Goal: Task Accomplishment & Management: Use online tool/utility

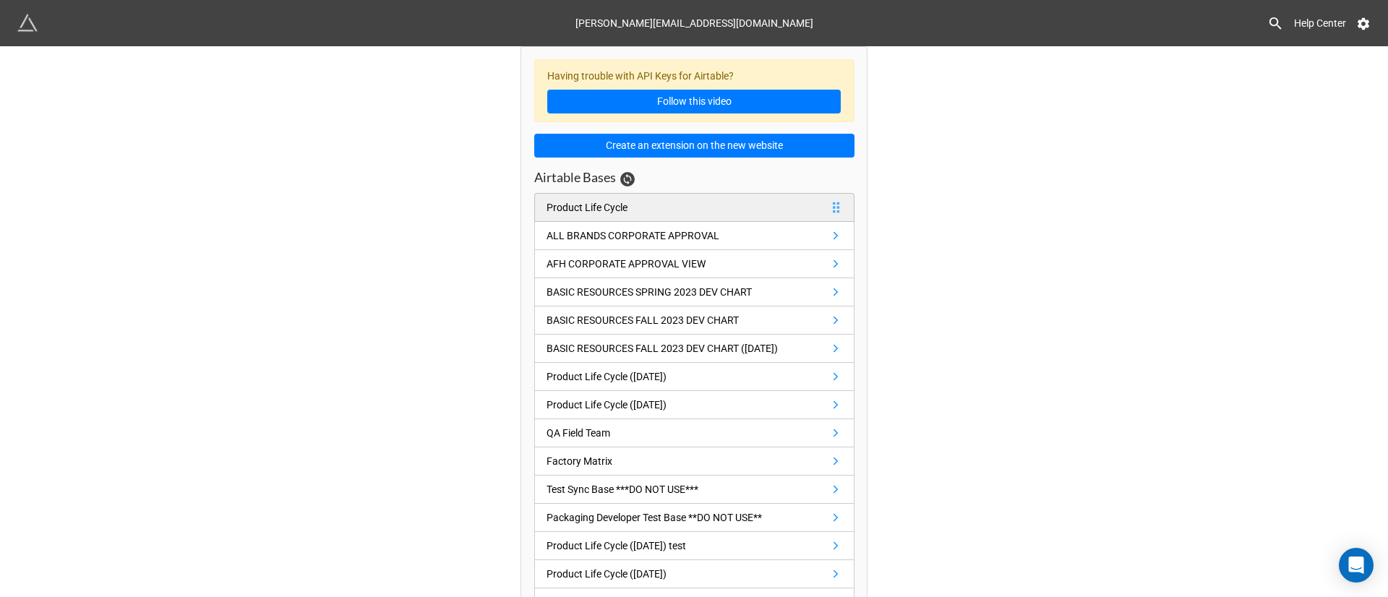
click at [745, 195] on link "Product Life Cycle" at bounding box center [694, 207] width 320 height 29
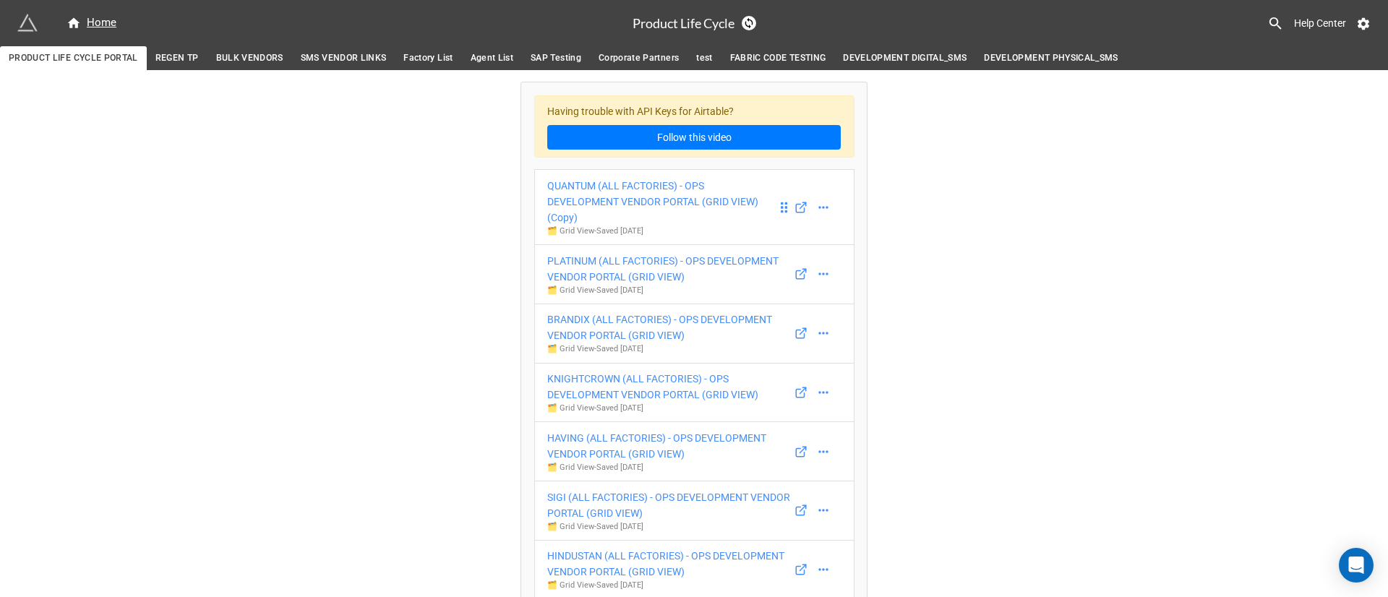
click at [635, 200] on div "QUANTUM (ALL FACTORIES) - OPS DEVELOPMENT VENDOR PORTAL (GRID VIEW) (Copy)" at bounding box center [662, 202] width 230 height 48
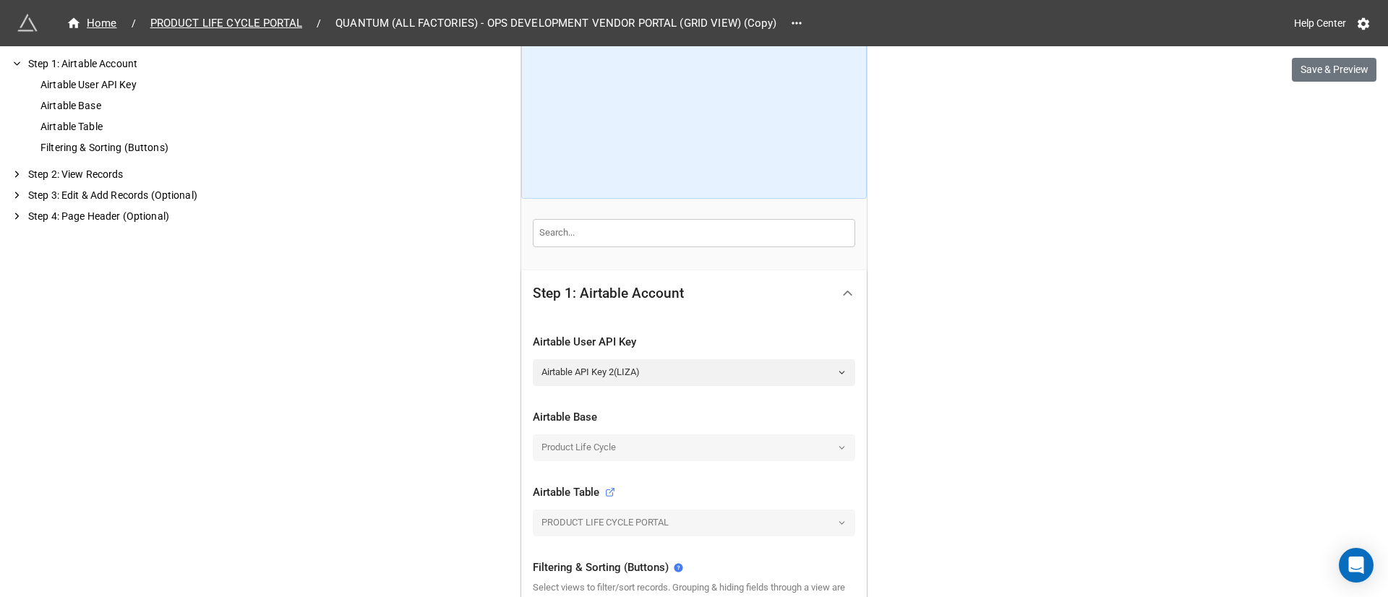
scroll to position [108, 0]
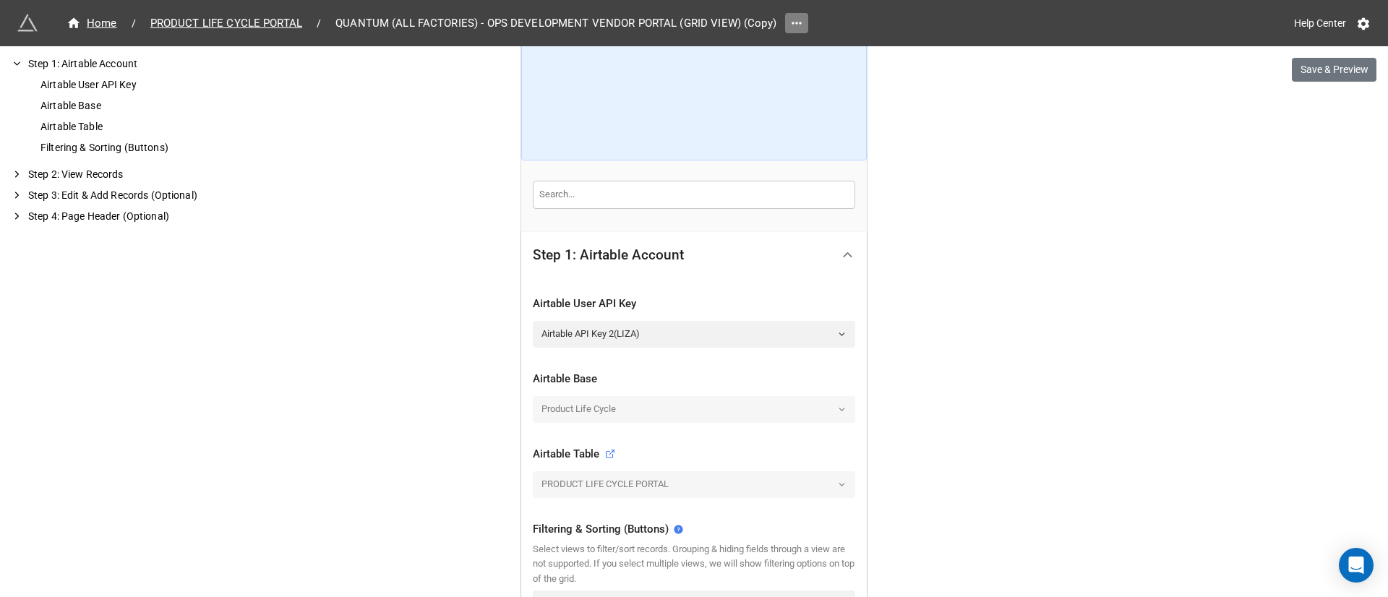
click at [795, 23] on icon at bounding box center [796, 23] width 9 height 2
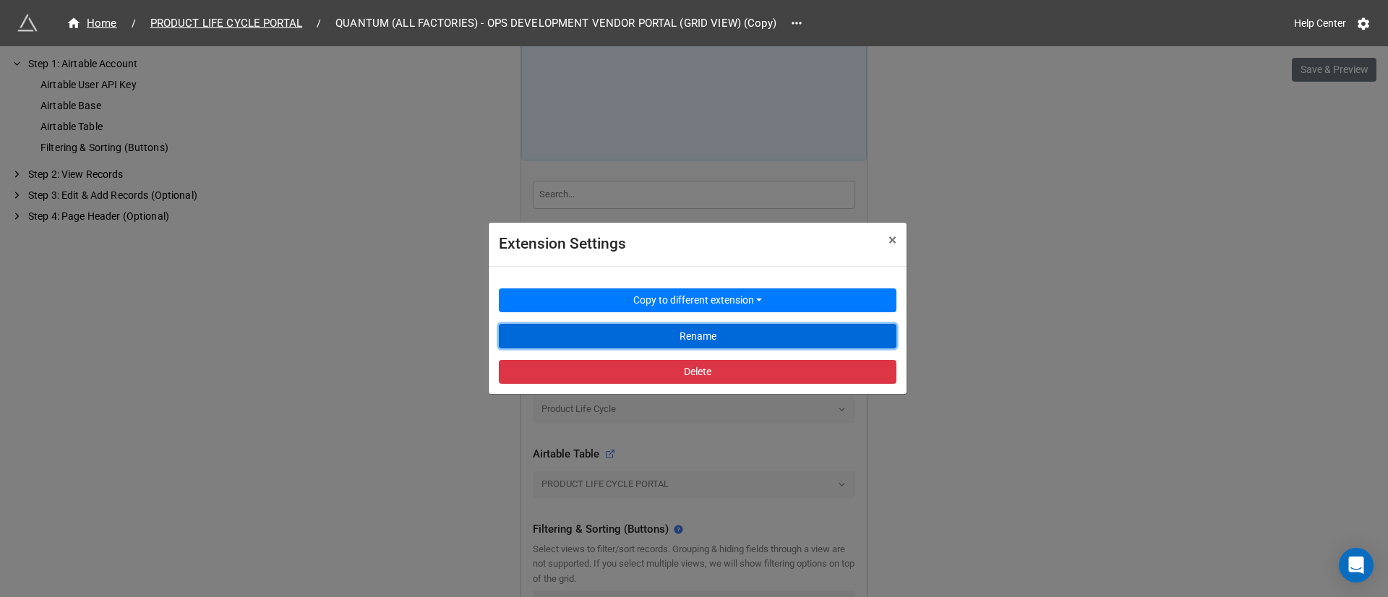
click at [764, 341] on button "Rename" at bounding box center [698, 336] width 398 height 25
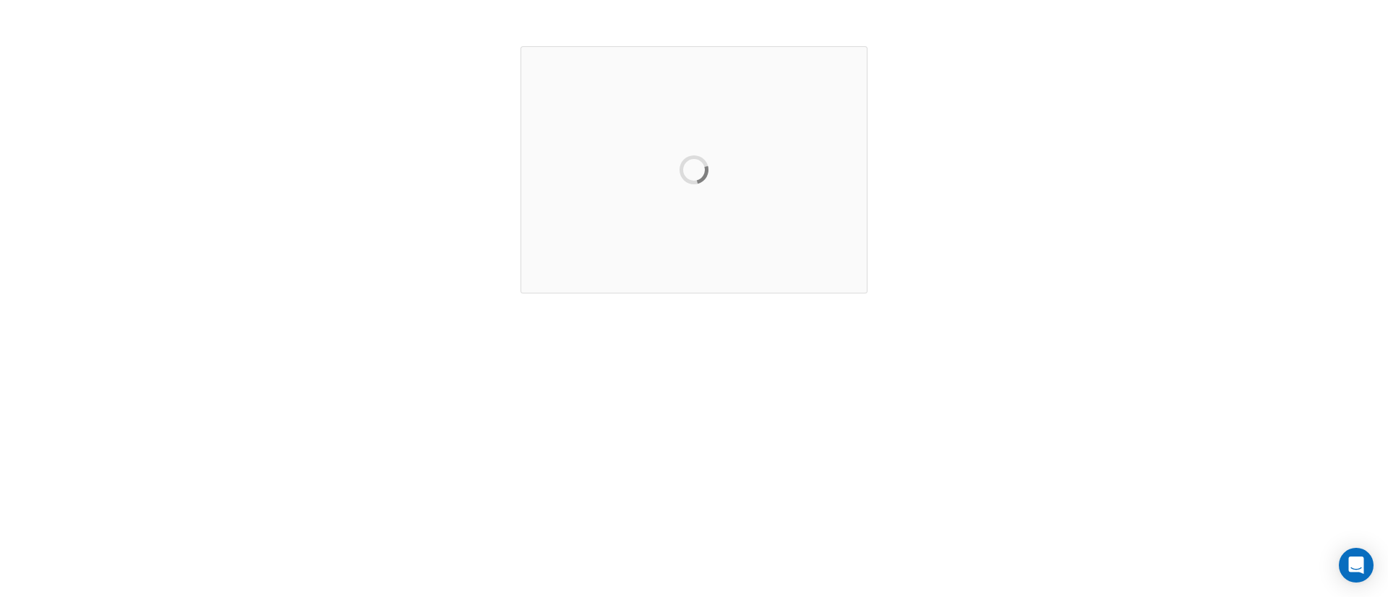
scroll to position [0, 0]
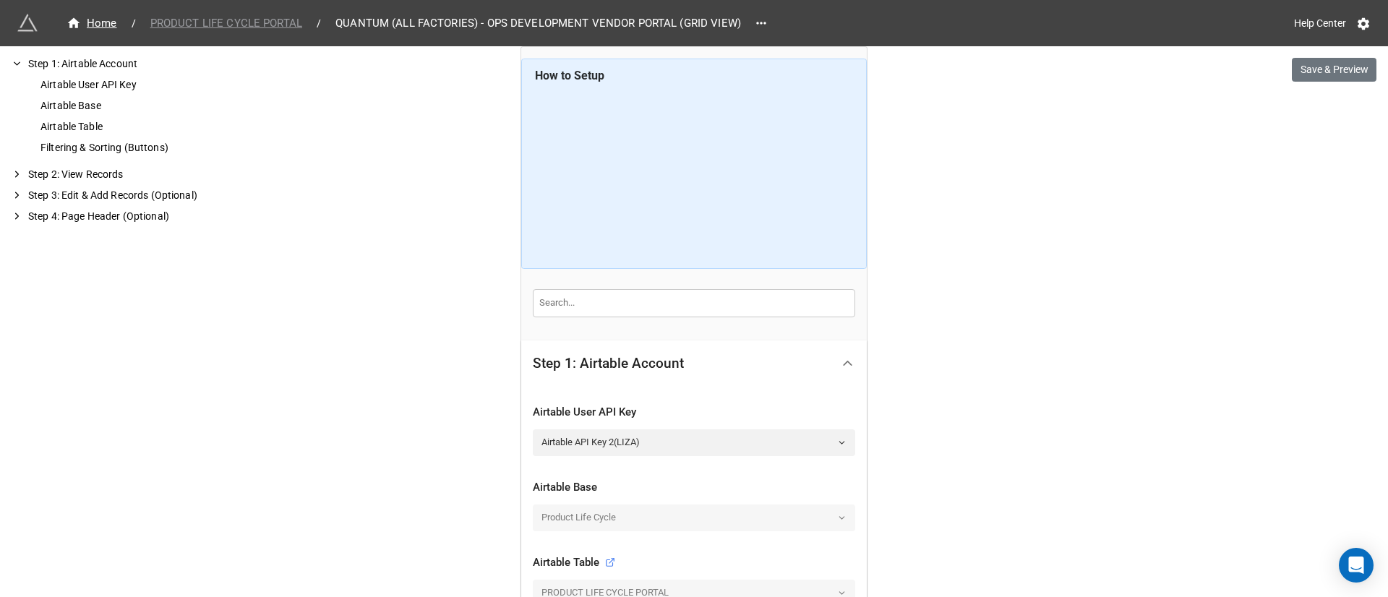
click at [255, 30] on span "PRODUCT LIFE CYCLE PORTAL" at bounding box center [226, 23] width 169 height 17
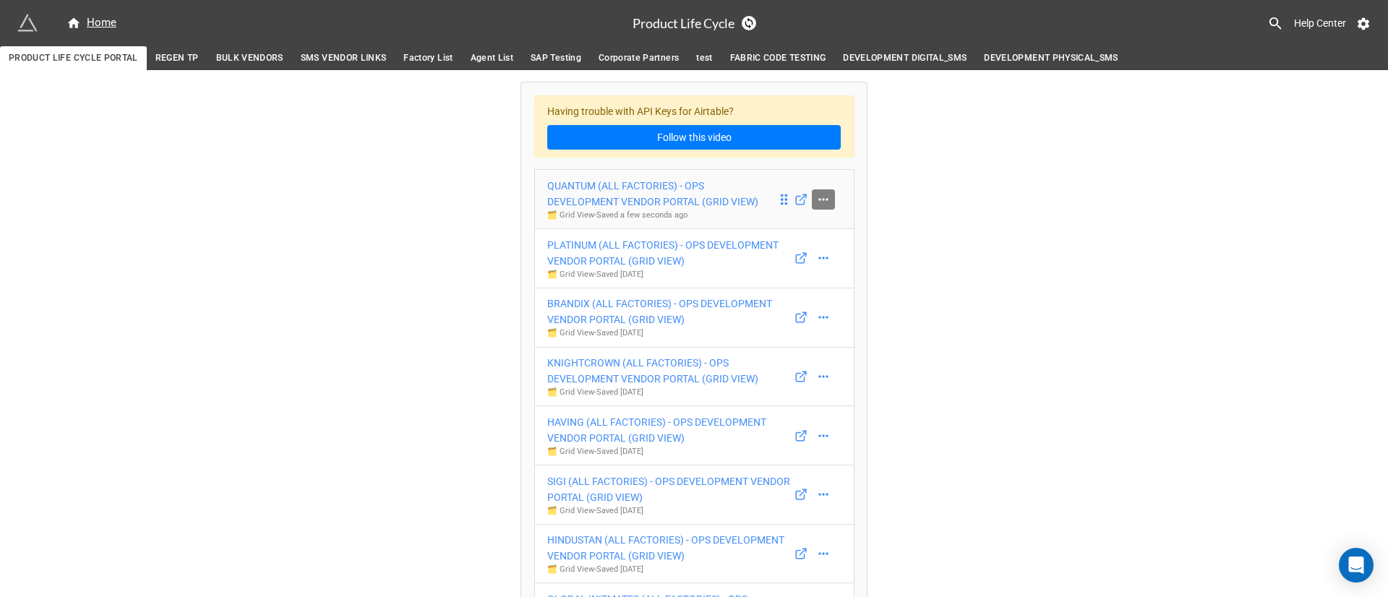
click at [829, 202] on link at bounding box center [823, 199] width 23 height 20
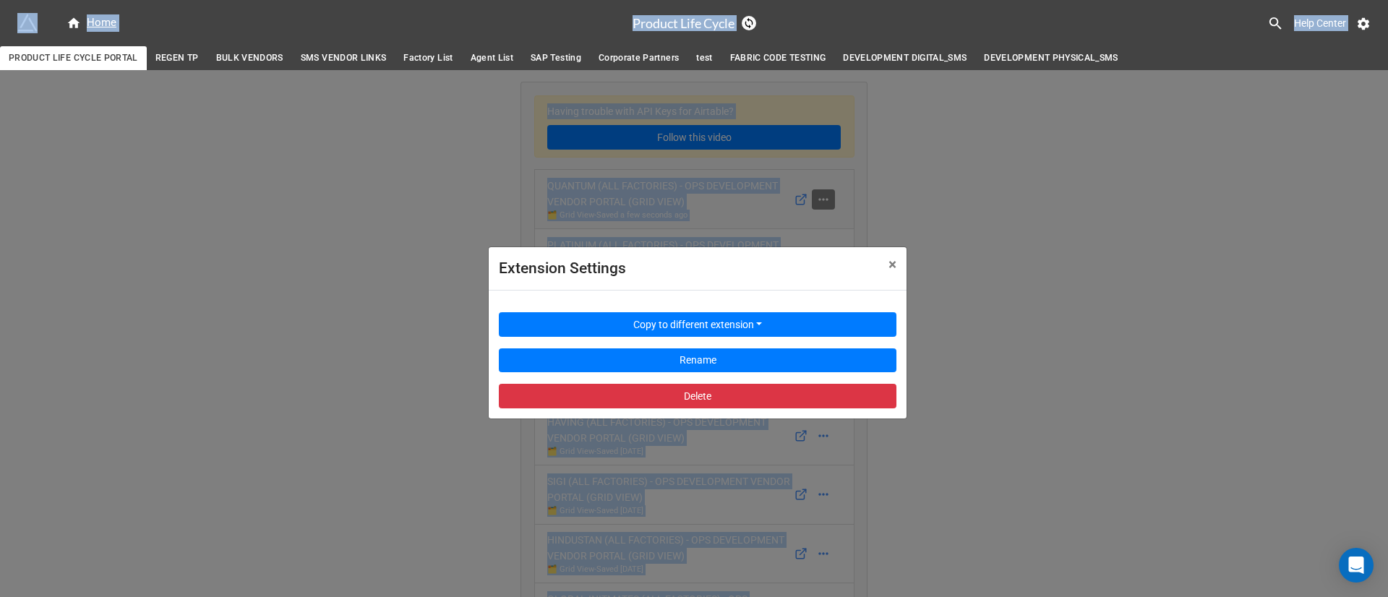
click at [829, 202] on div "Extension Settings × Close Copy to different extension Rename Delete" at bounding box center [694, 368] width 1388 height 597
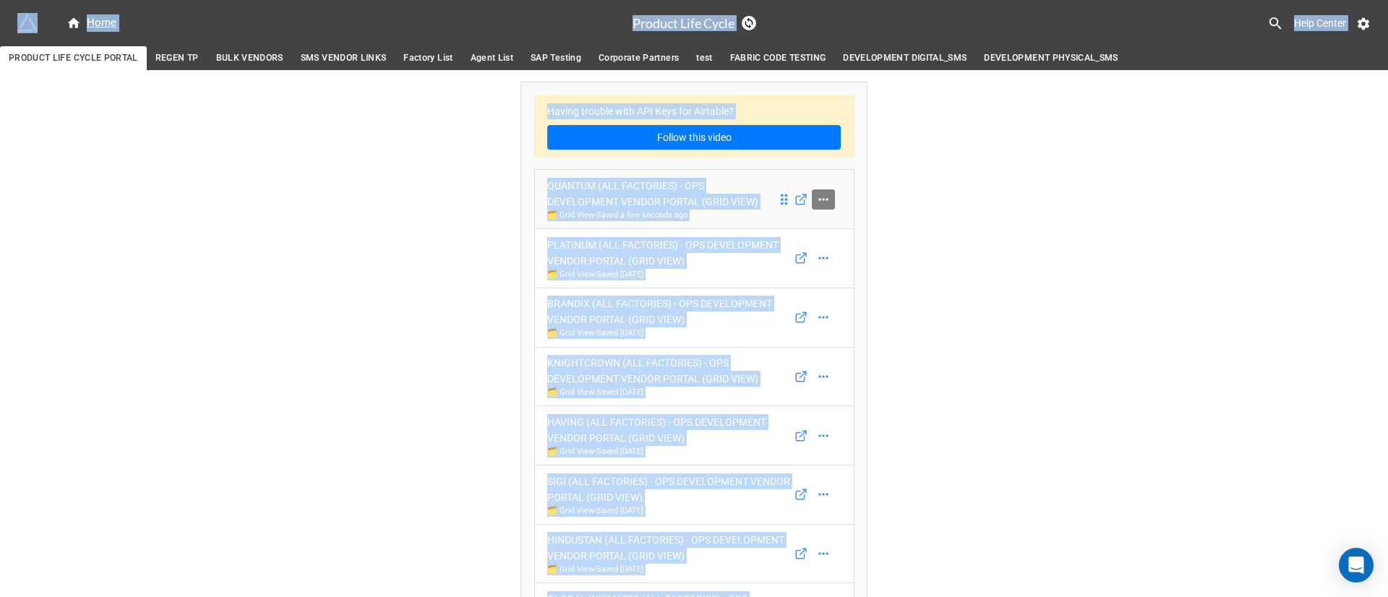
click at [829, 202] on link at bounding box center [823, 199] width 23 height 20
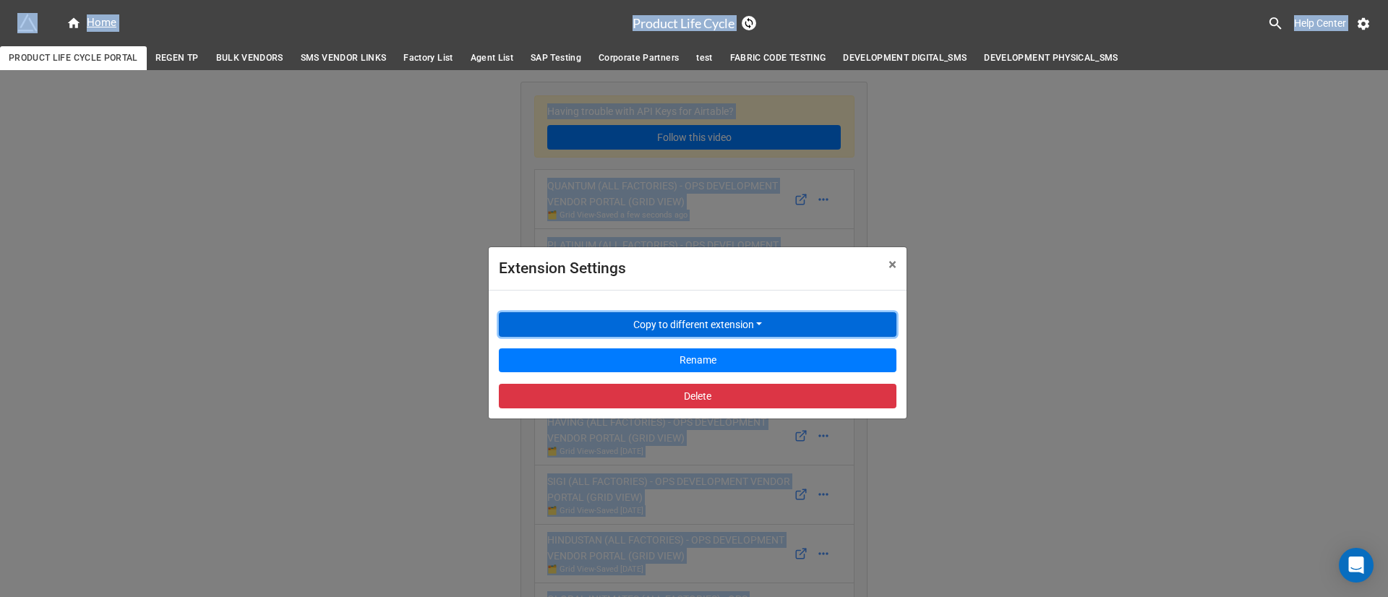
click at [755, 324] on button "Copy to different extension" at bounding box center [698, 324] width 398 height 25
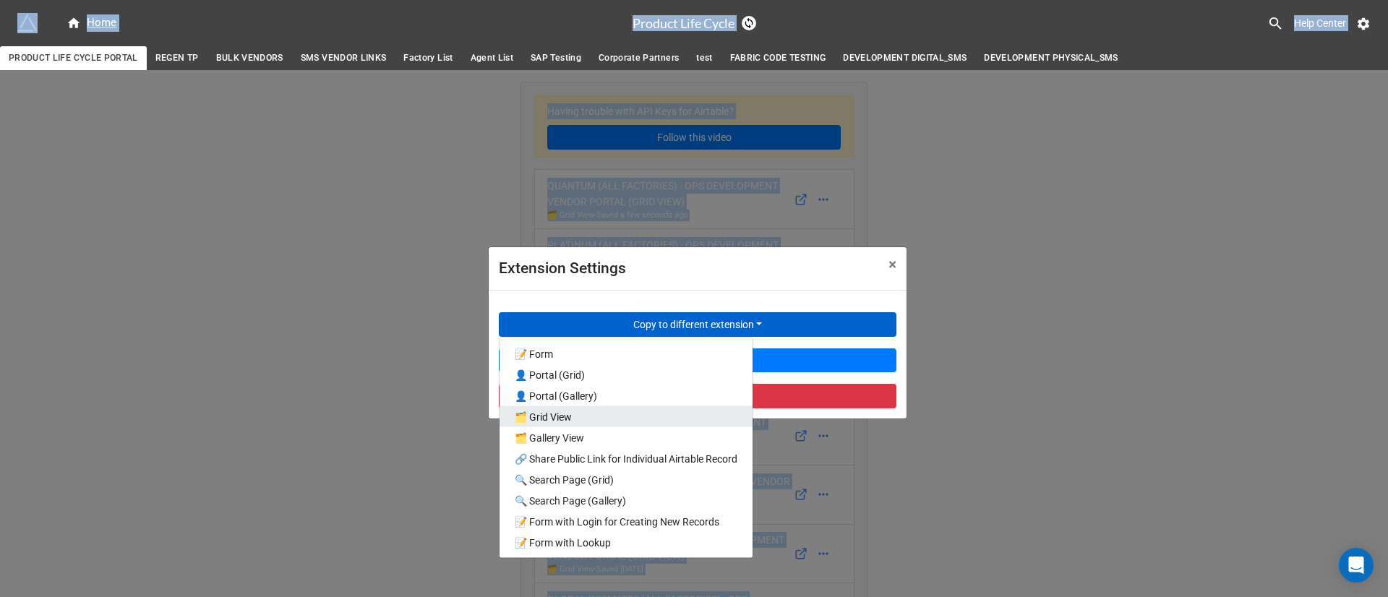
click at [688, 415] on link "🗂️ Grid View" at bounding box center [626, 416] width 253 height 21
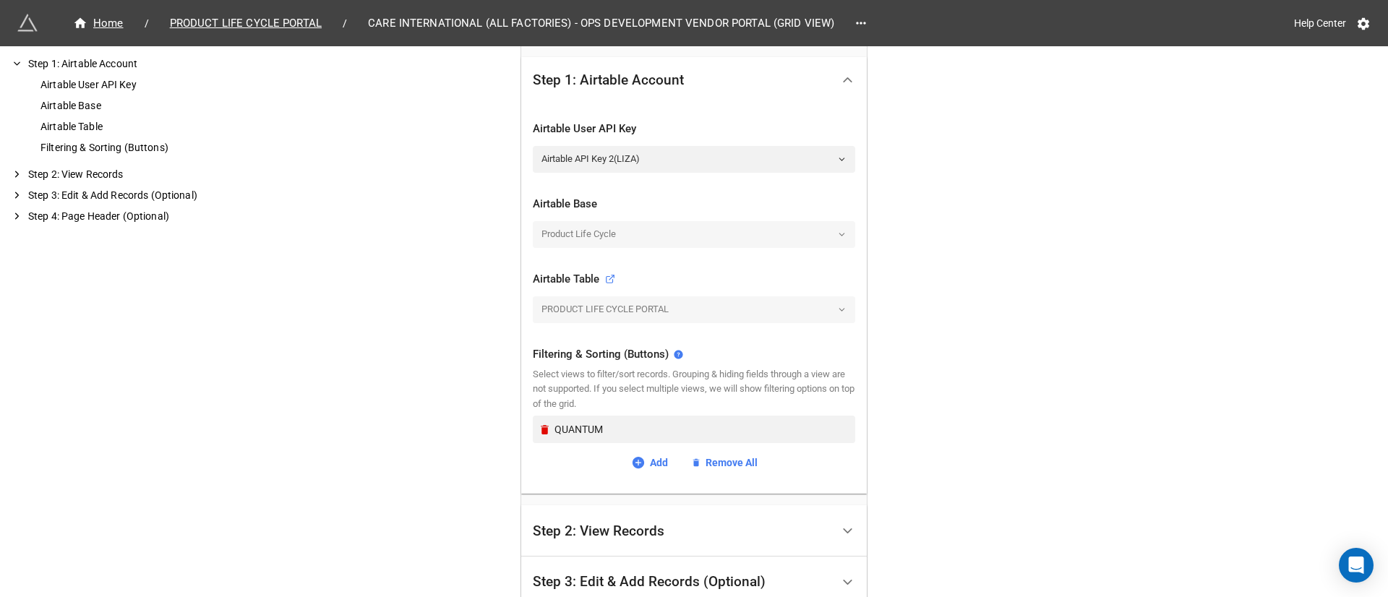
scroll to position [325, 0]
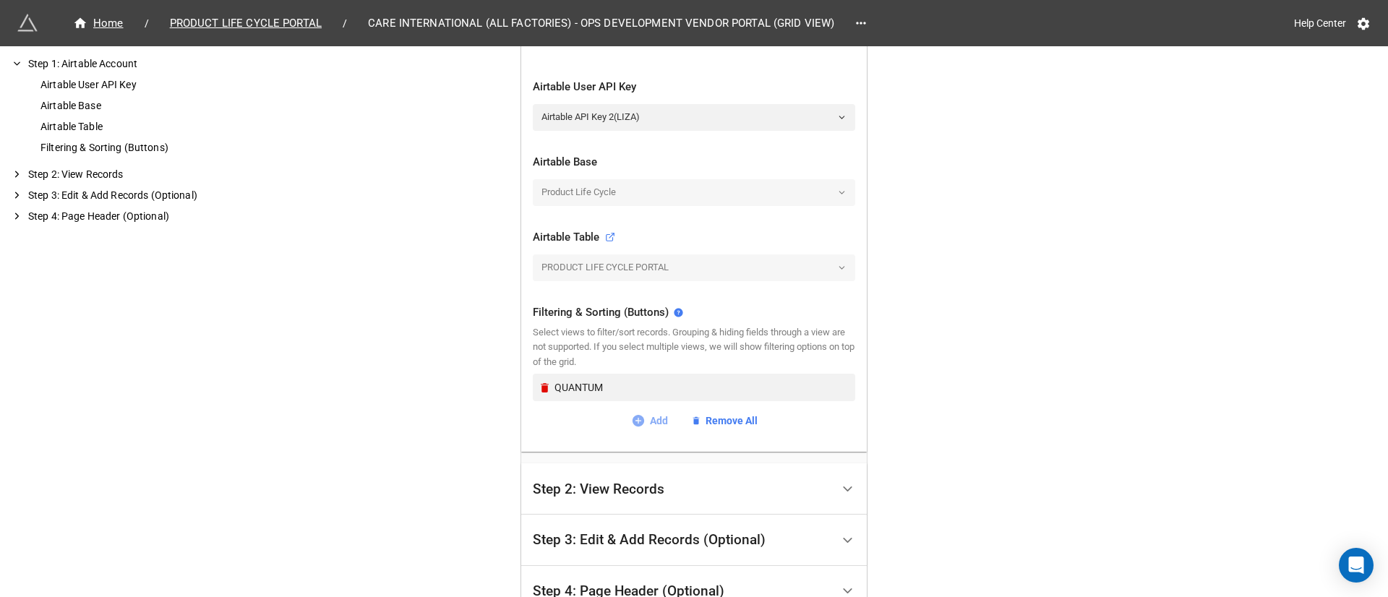
click at [652, 418] on link "Add" at bounding box center [649, 421] width 37 height 16
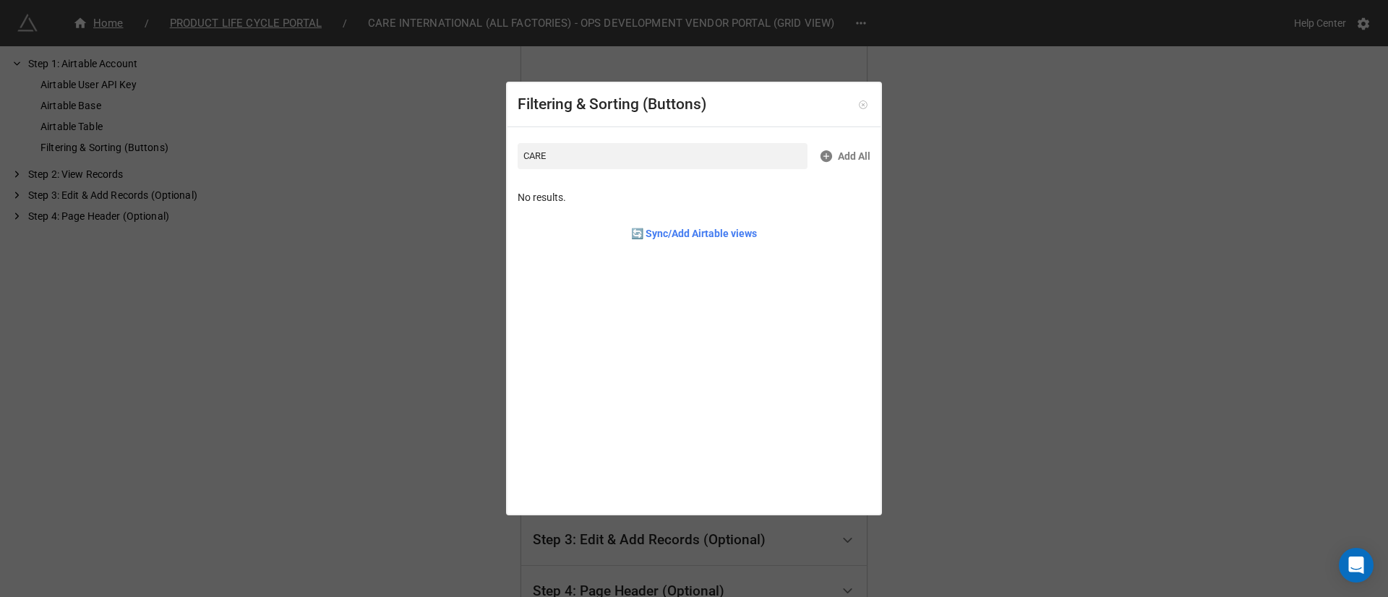
type input "CARE"
click at [856, 98] on link at bounding box center [863, 105] width 14 height 14
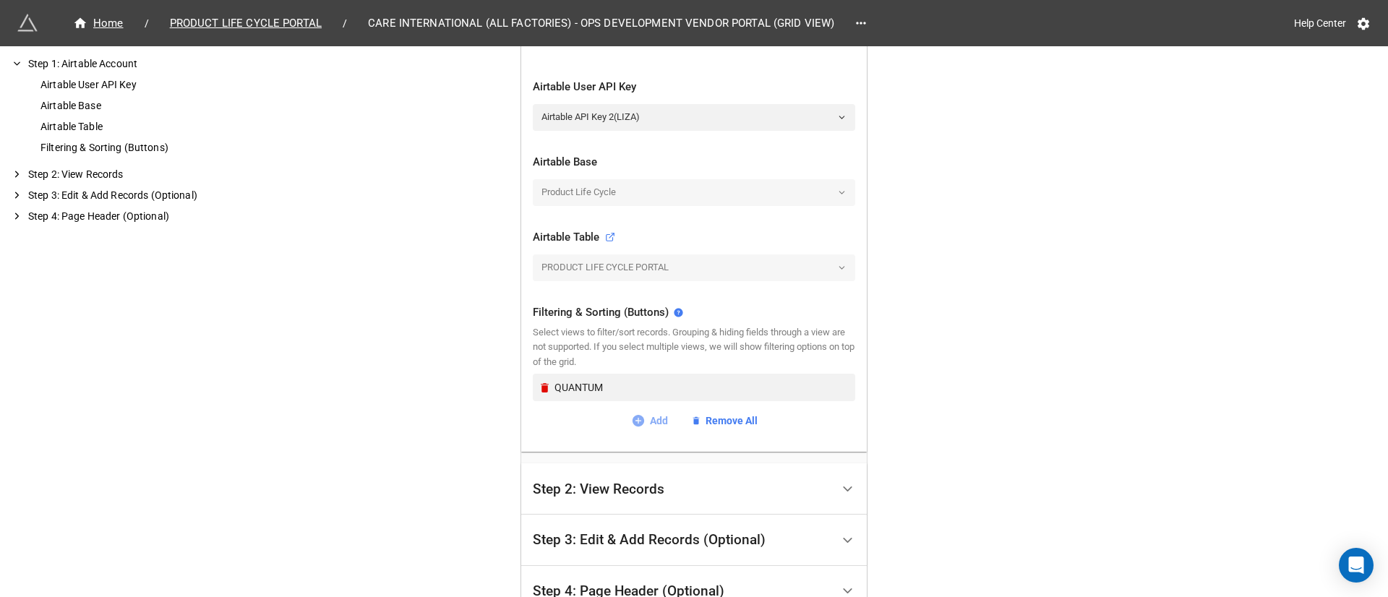
click at [659, 419] on link "Add" at bounding box center [649, 421] width 37 height 16
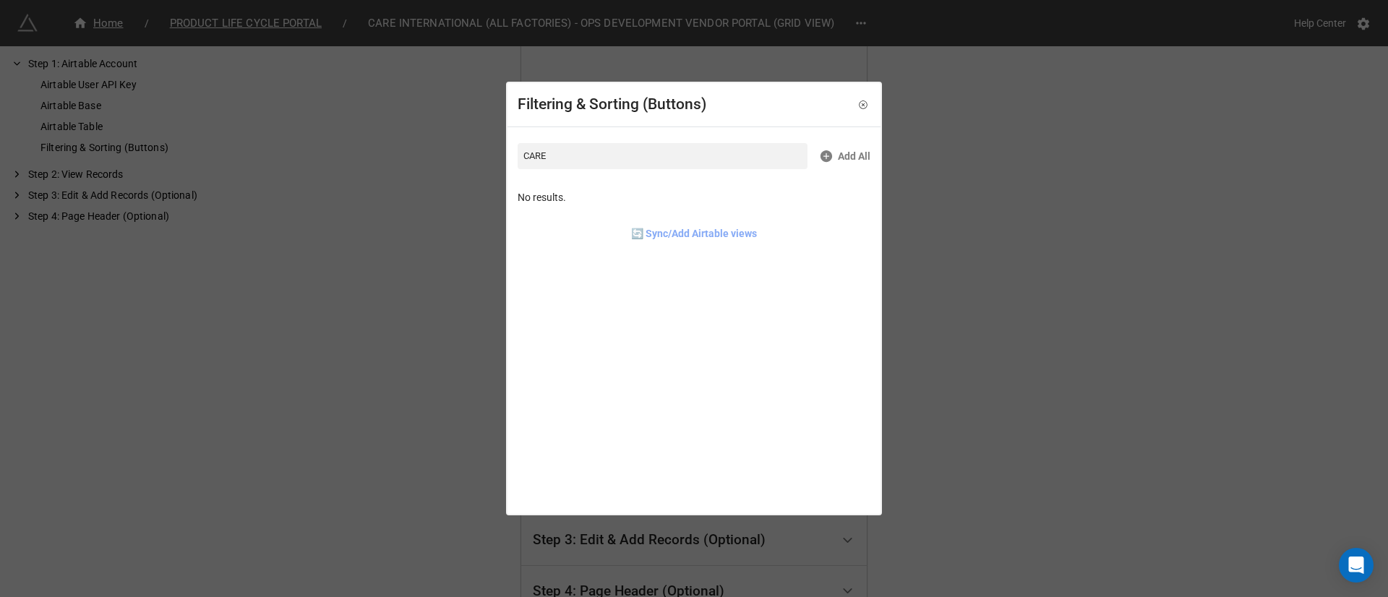
type input "CARE"
click at [681, 236] on link "🔄 Sync/Add Airtable views" at bounding box center [694, 234] width 126 height 16
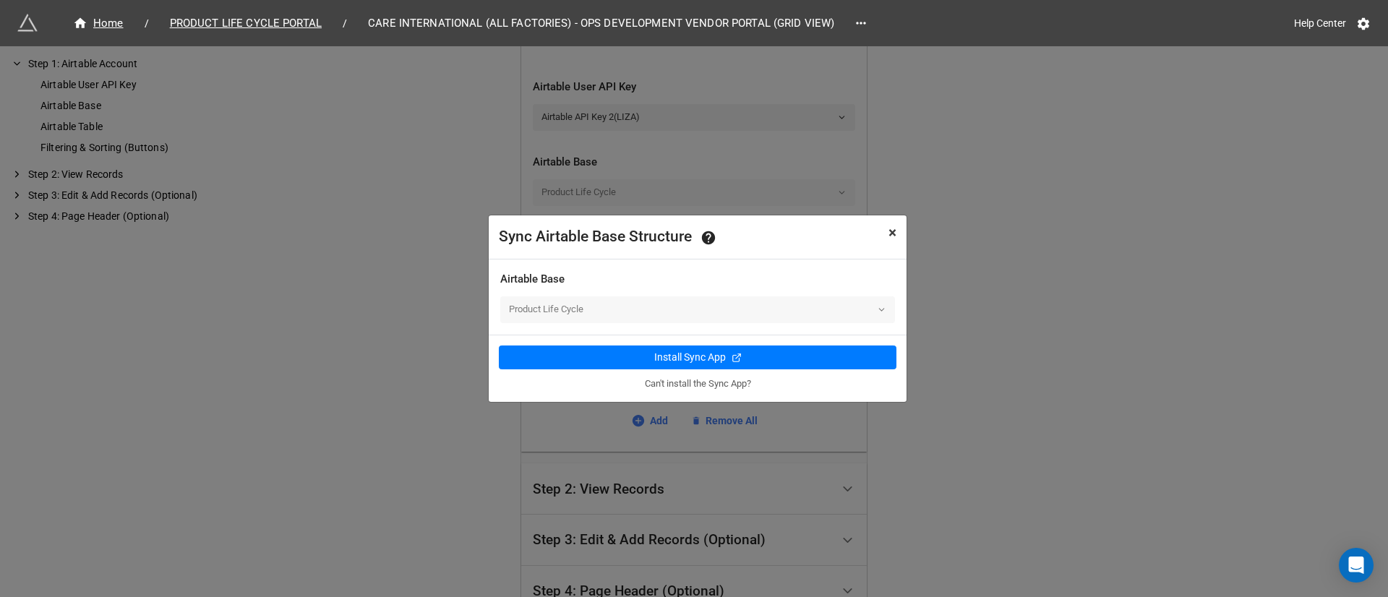
click at [889, 233] on span "×" at bounding box center [893, 232] width 8 height 17
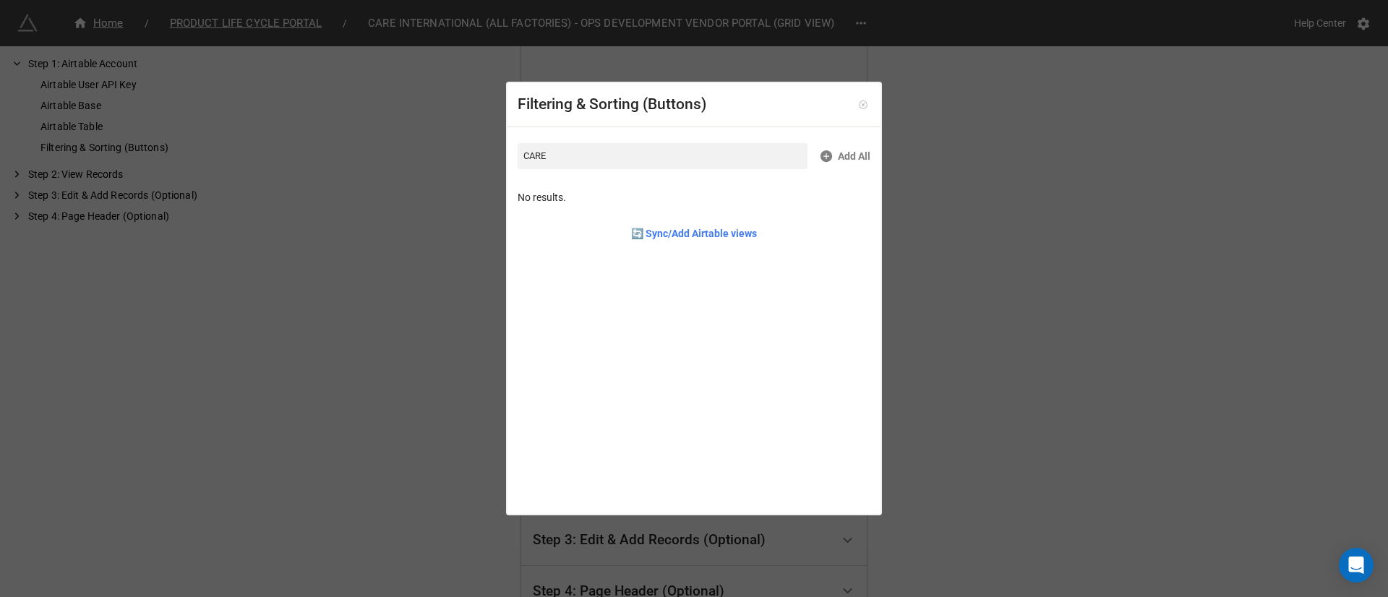
click at [858, 102] on icon at bounding box center [863, 105] width 10 height 10
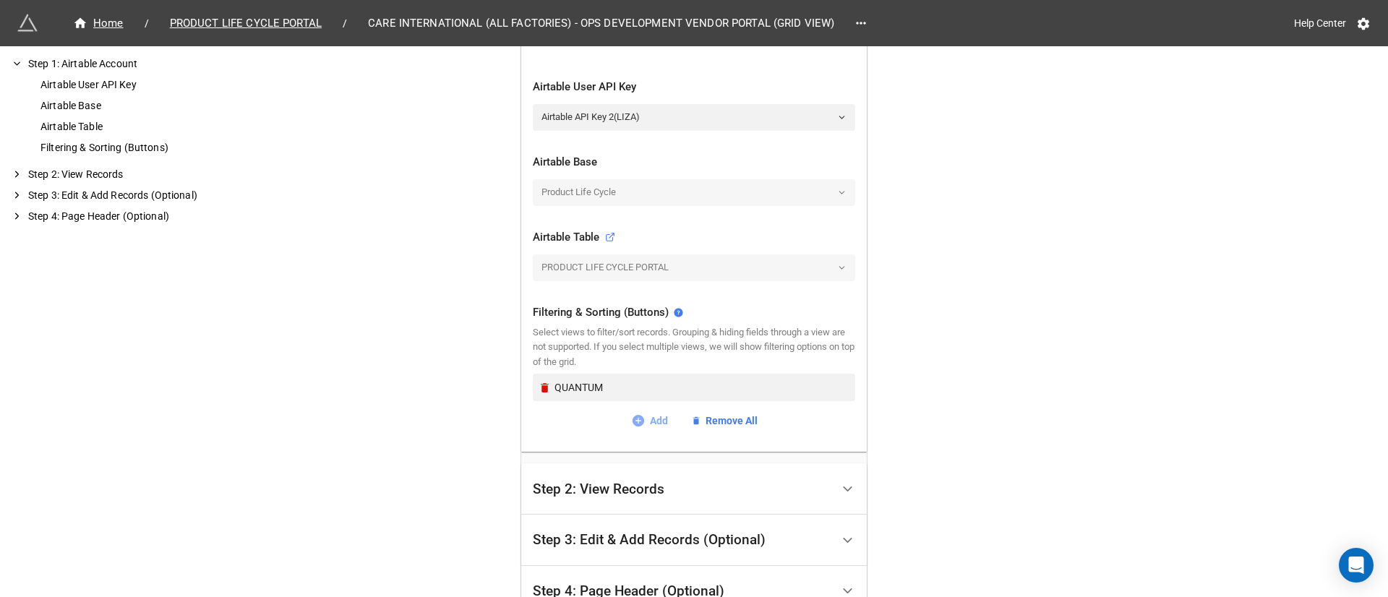
click at [641, 416] on icon at bounding box center [638, 421] width 14 height 14
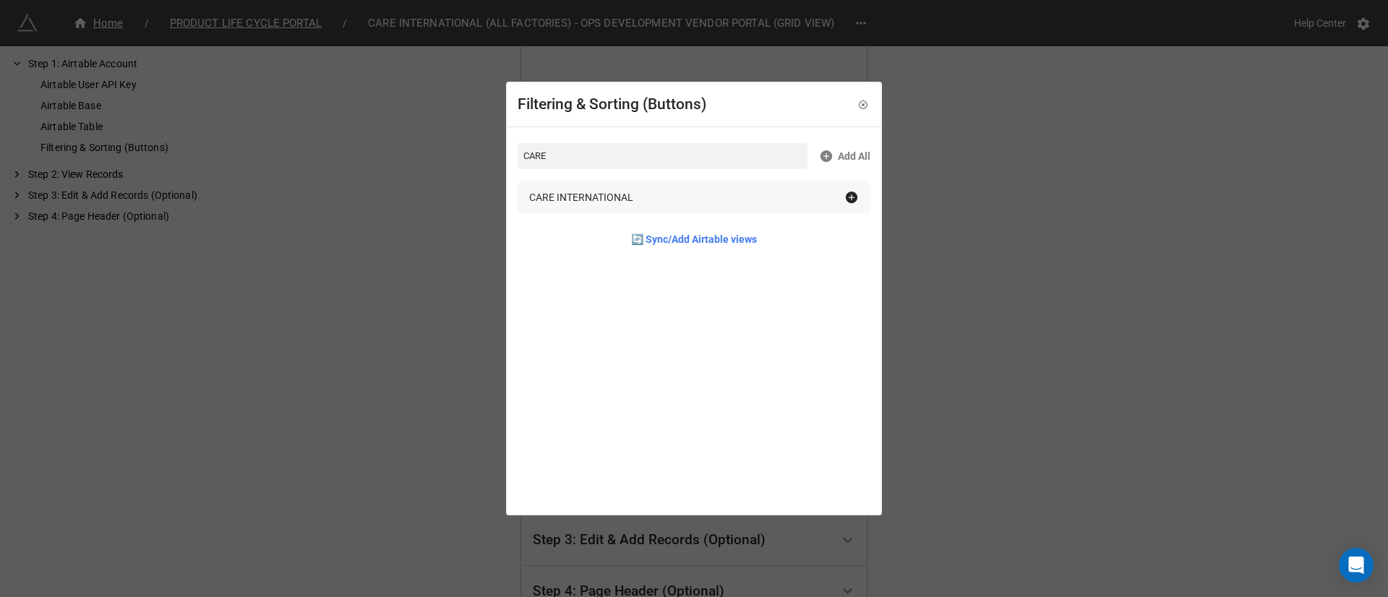
type input "CARE"
click at [845, 189] on div "CARE INTERNATIONAL" at bounding box center [694, 197] width 353 height 33
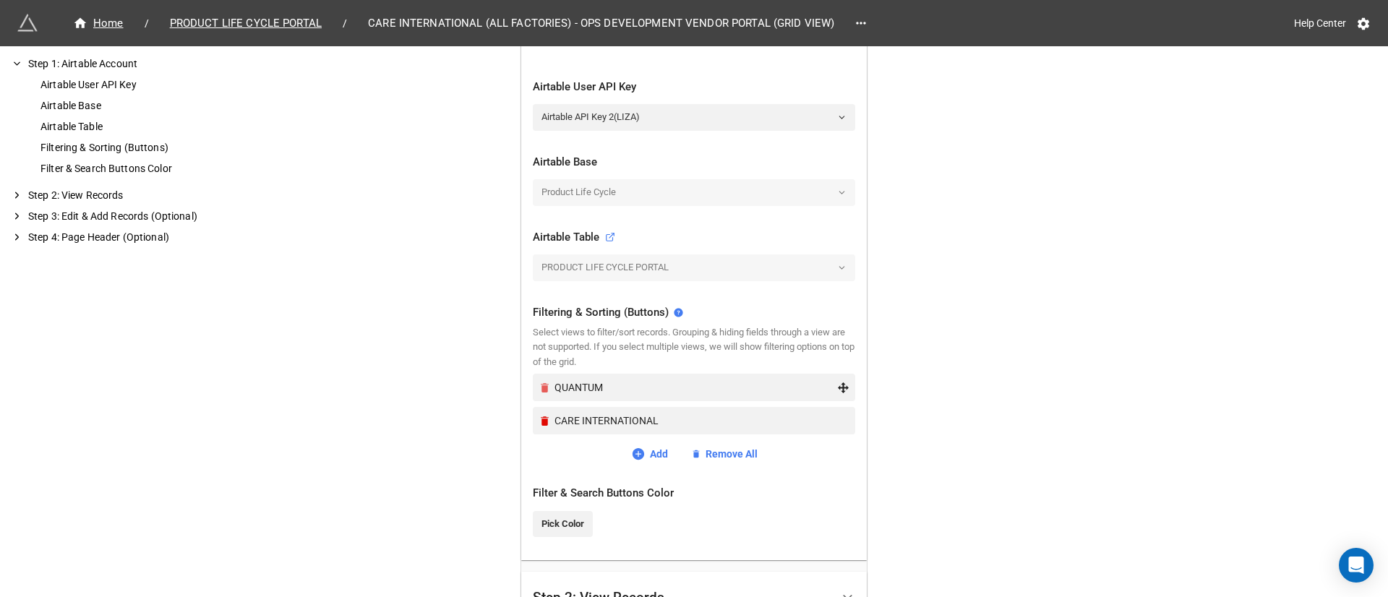
click at [542, 388] on icon "Remove" at bounding box center [545, 387] width 8 height 9
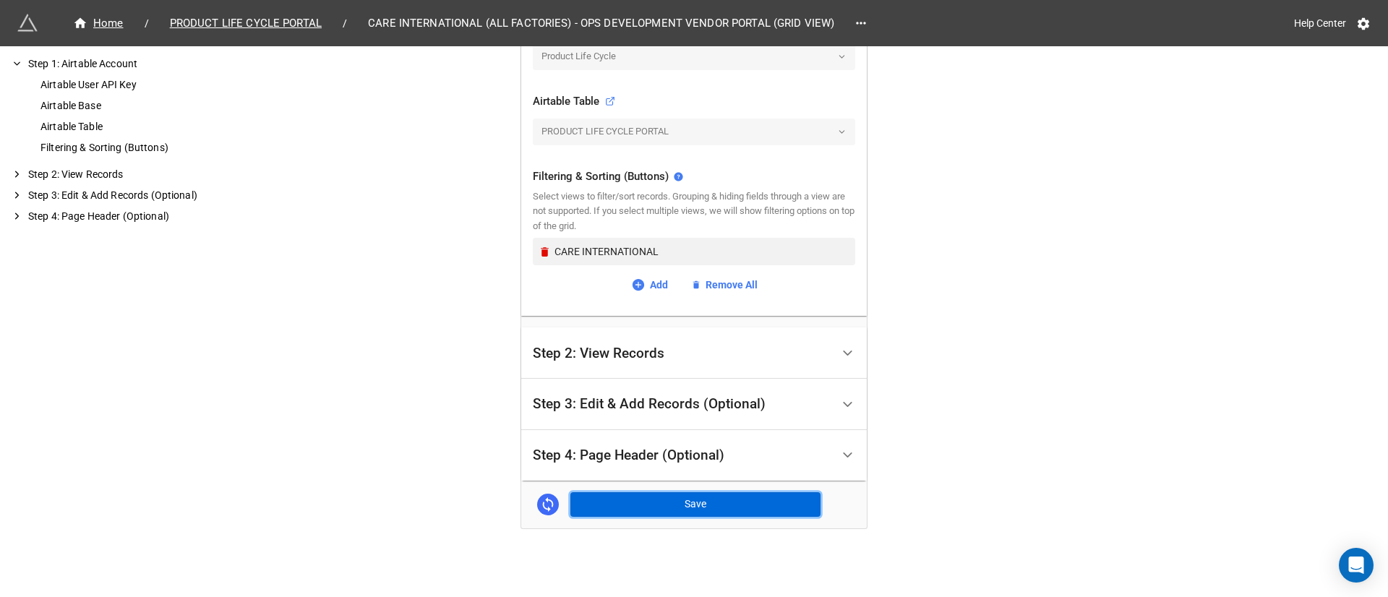
click at [686, 502] on button "Save" at bounding box center [695, 504] width 250 height 25
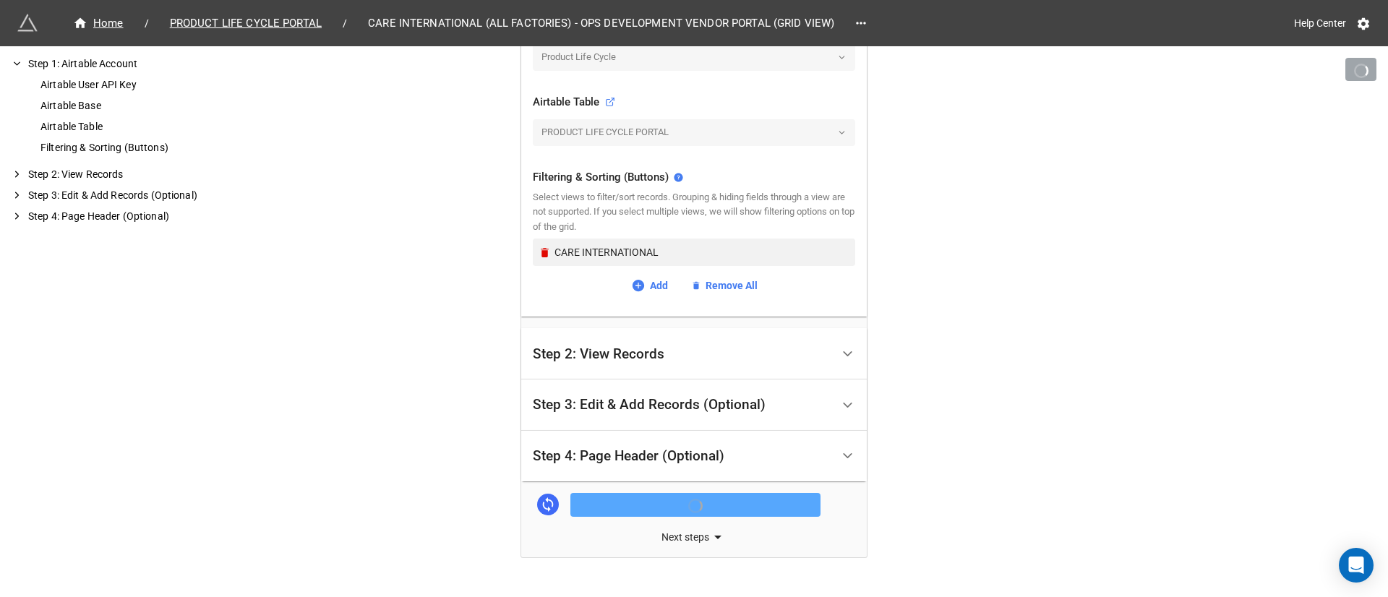
scroll to position [461, 0]
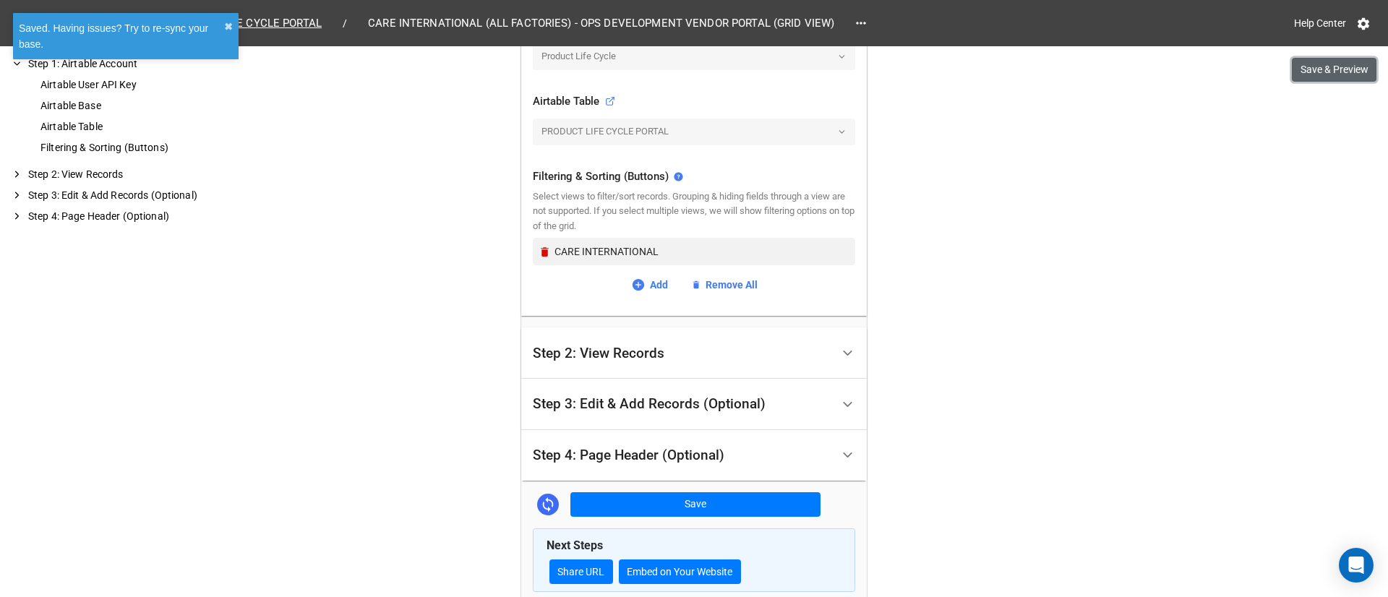
click at [1314, 72] on button "Save & Preview" at bounding box center [1334, 70] width 85 height 25
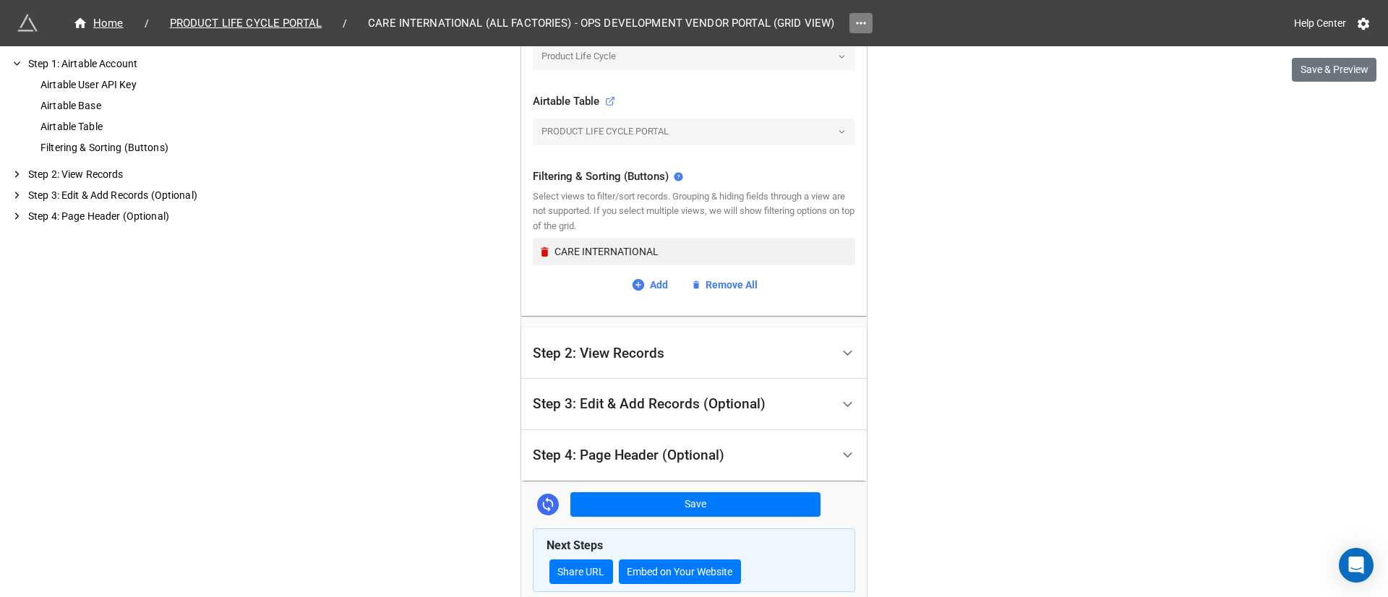
click at [863, 29] on link at bounding box center [860, 23] width 23 height 20
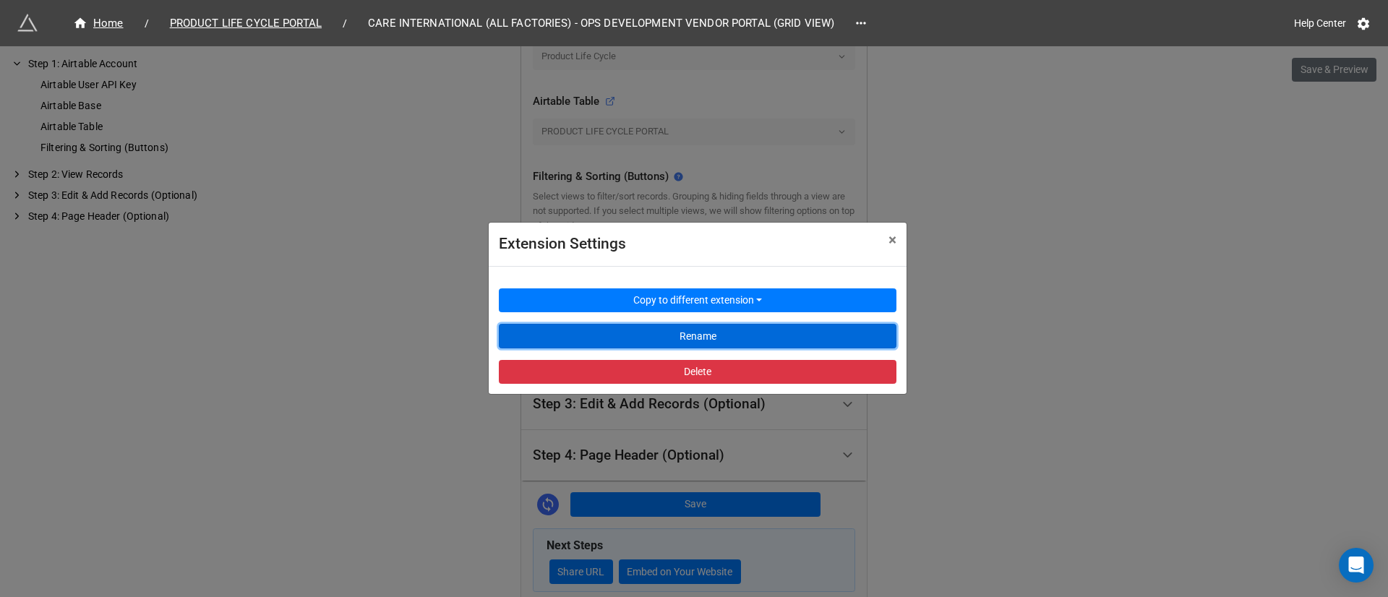
click at [697, 338] on button "Rename" at bounding box center [698, 336] width 398 height 25
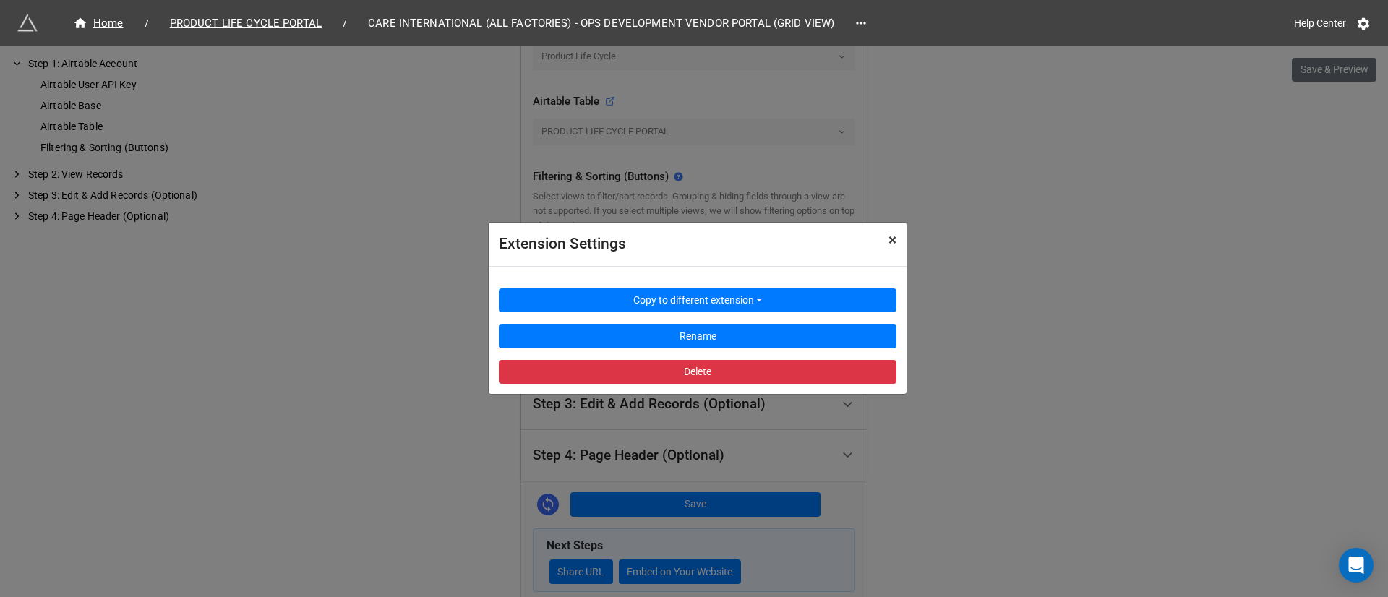
click at [890, 243] on span "×" at bounding box center [893, 239] width 8 height 17
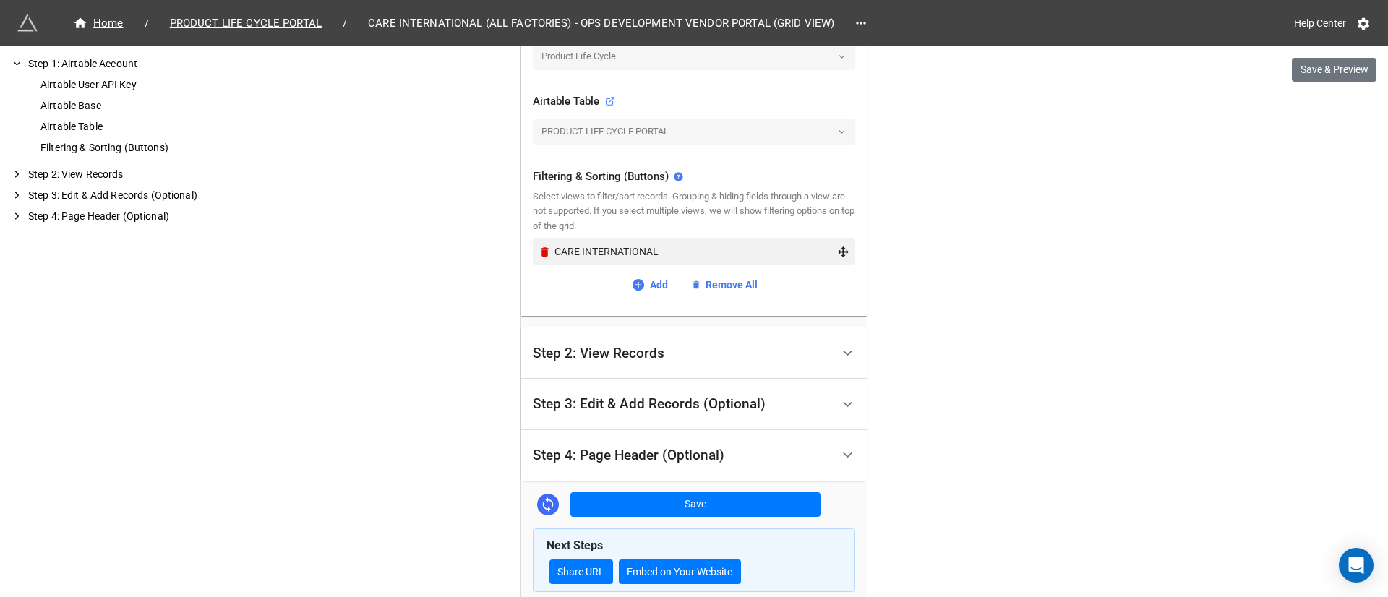
click at [683, 247] on div "CARE INTERNATIONAL" at bounding box center [696, 252] width 283 height 16
click at [642, 286] on link "Add" at bounding box center [649, 285] width 37 height 16
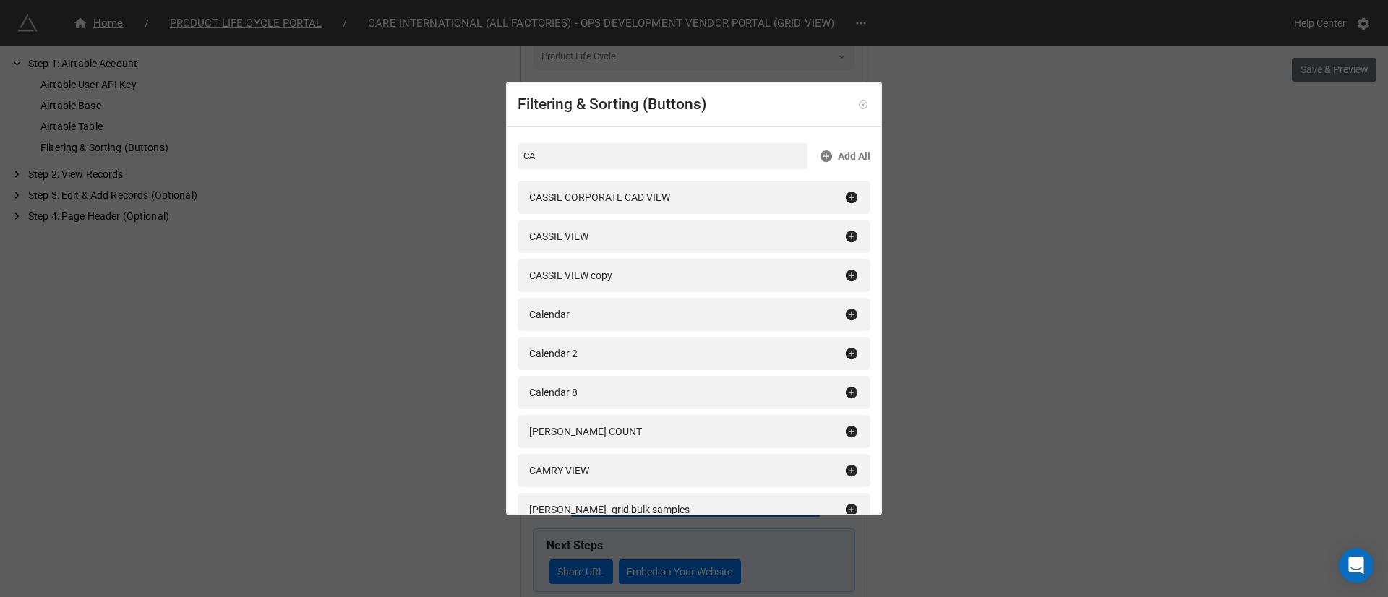
type input "CA"
click at [858, 100] on icon at bounding box center [863, 105] width 10 height 10
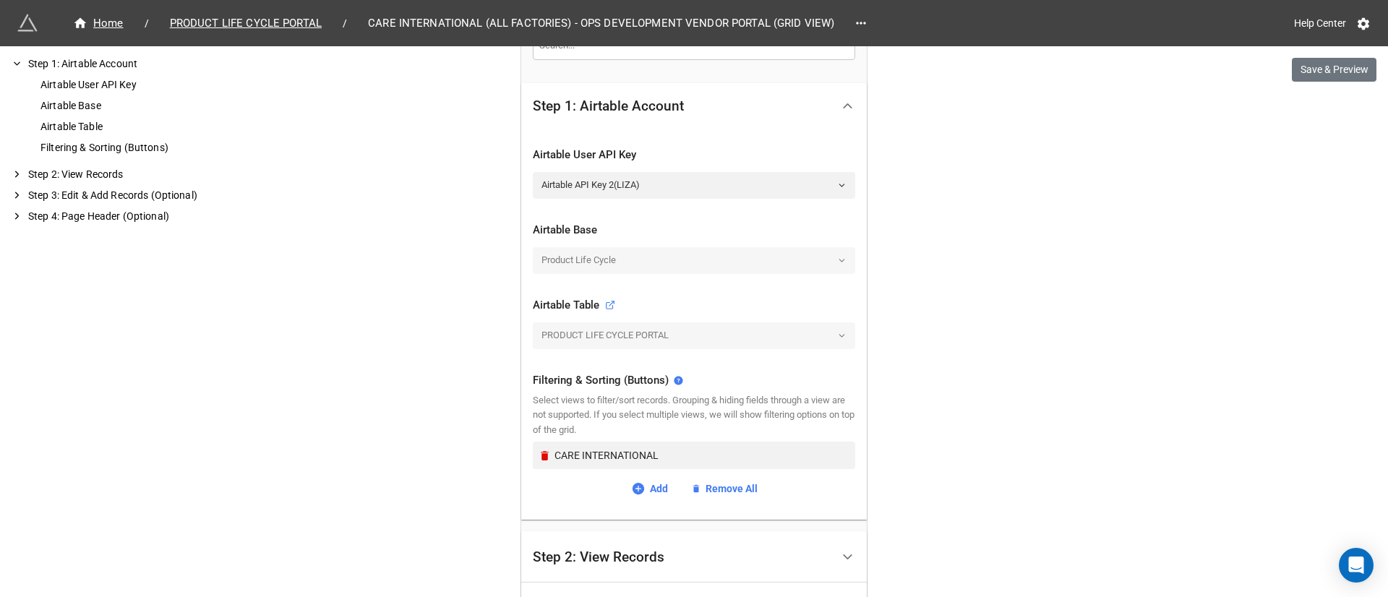
scroll to position [244, 0]
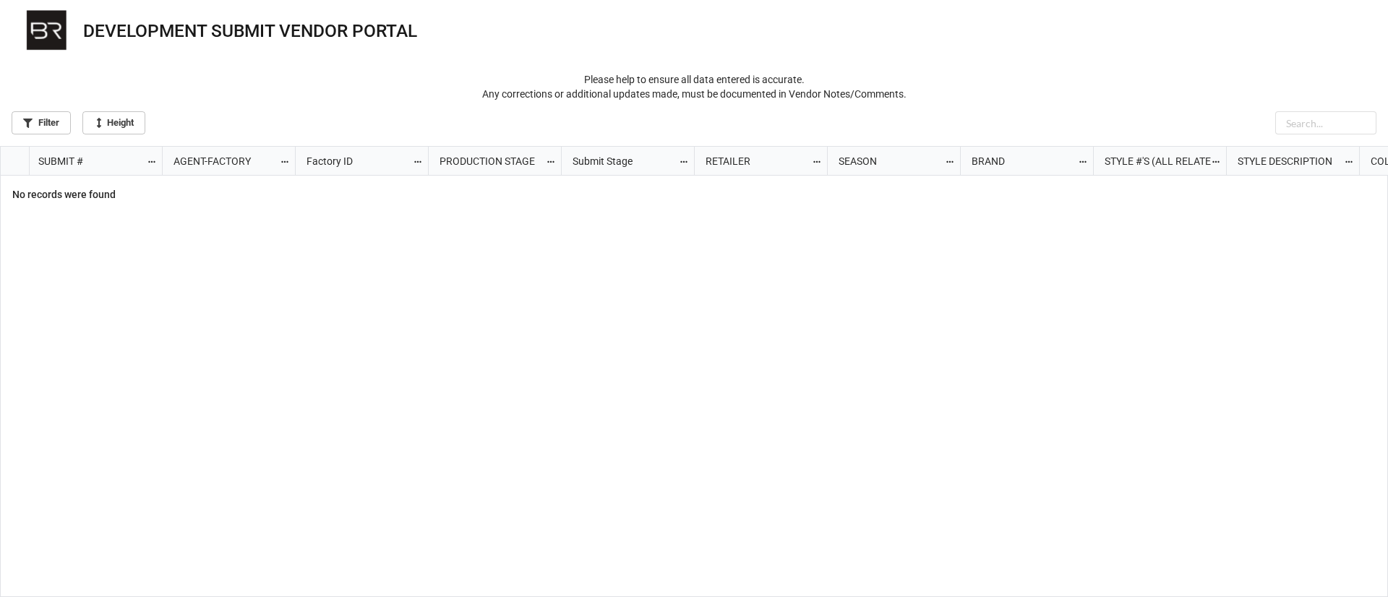
scroll to position [442, 1379]
click at [989, 242] on div "grid" at bounding box center [776, 387] width 1226 height 423
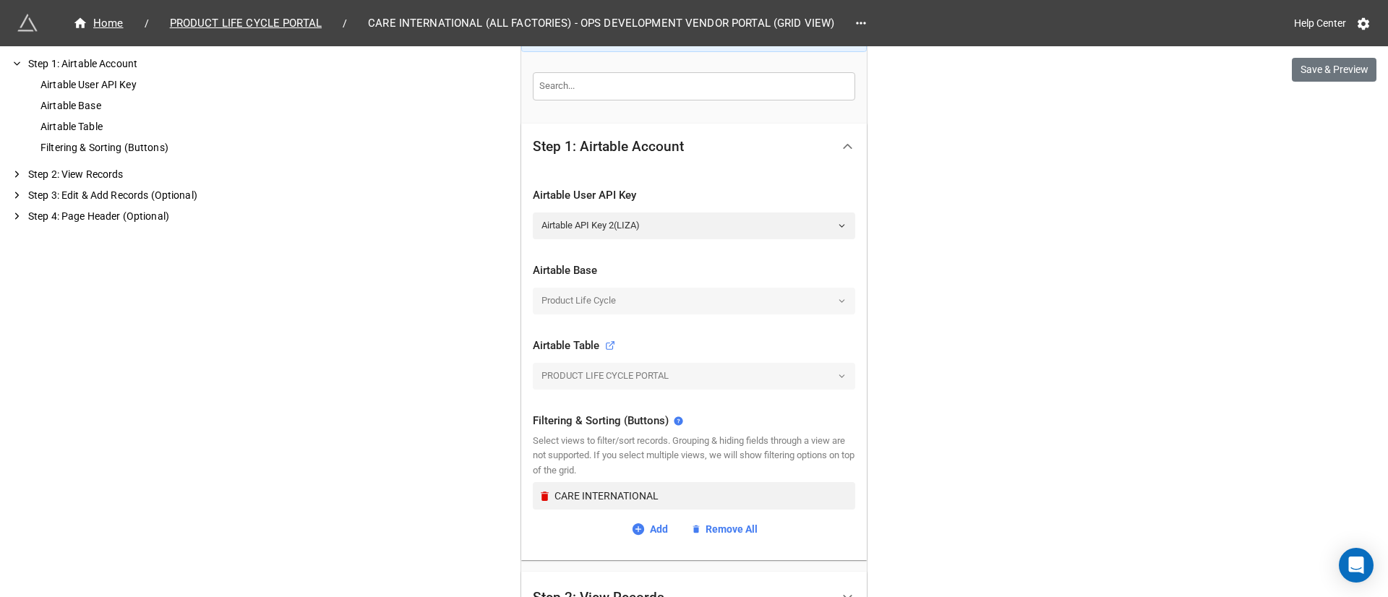
scroll to position [325, 0]
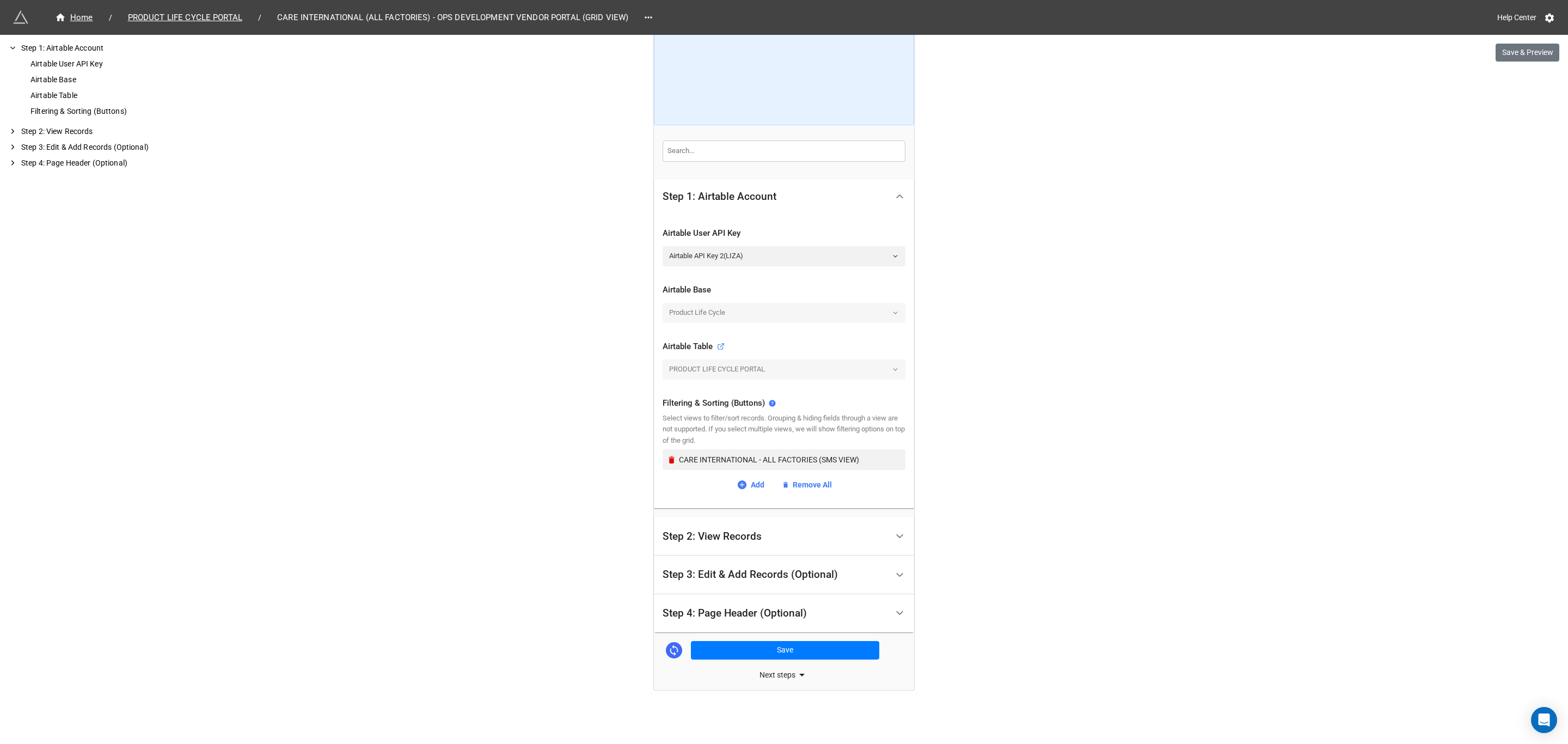
scroll to position [78, 0]
